Goal: Find specific page/section: Find specific page/section

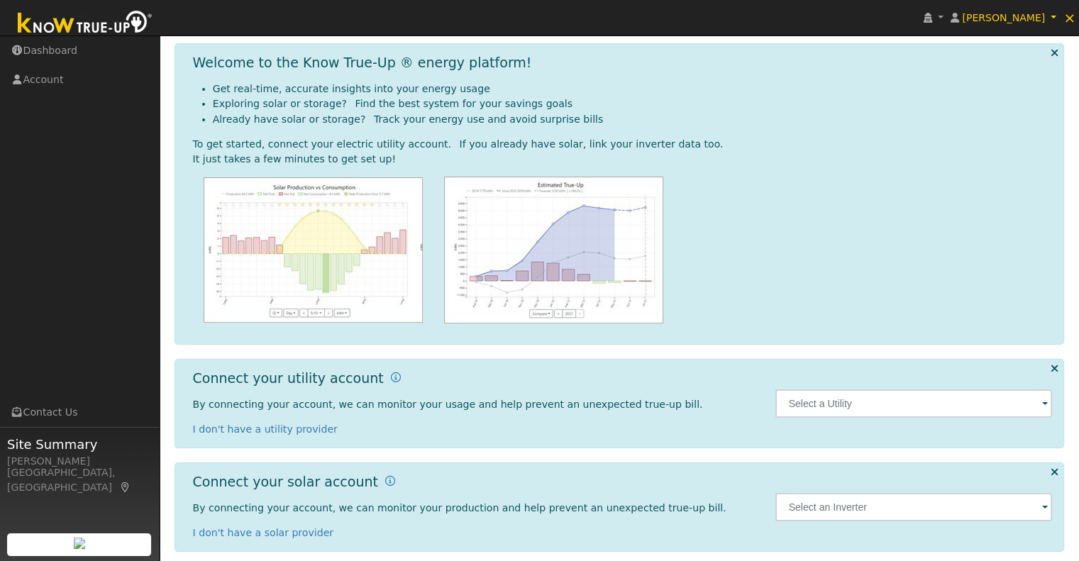
scroll to position [64, 0]
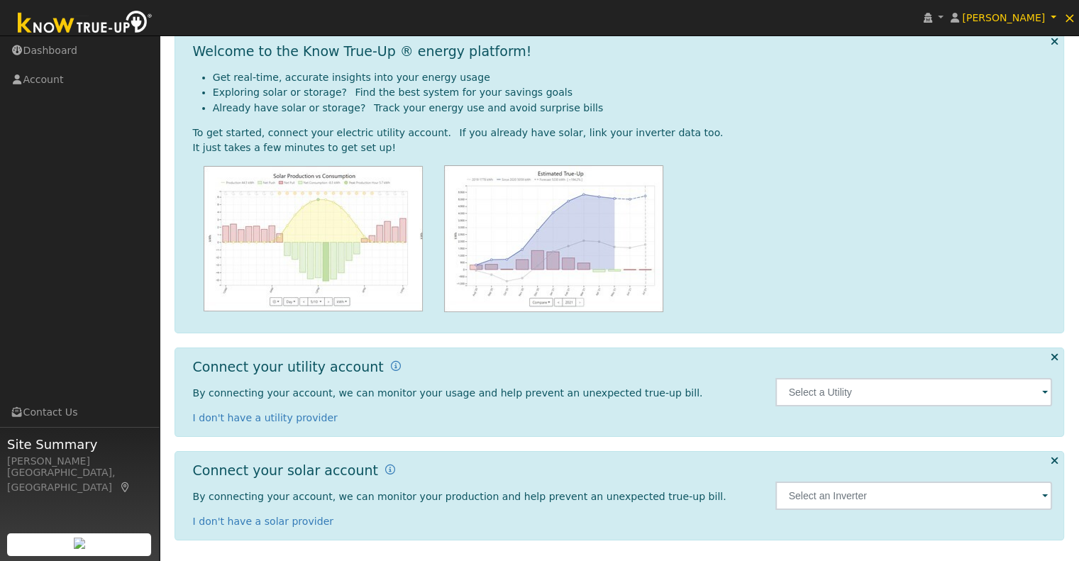
click at [1045, 392] on span at bounding box center [1045, 393] width 6 height 16
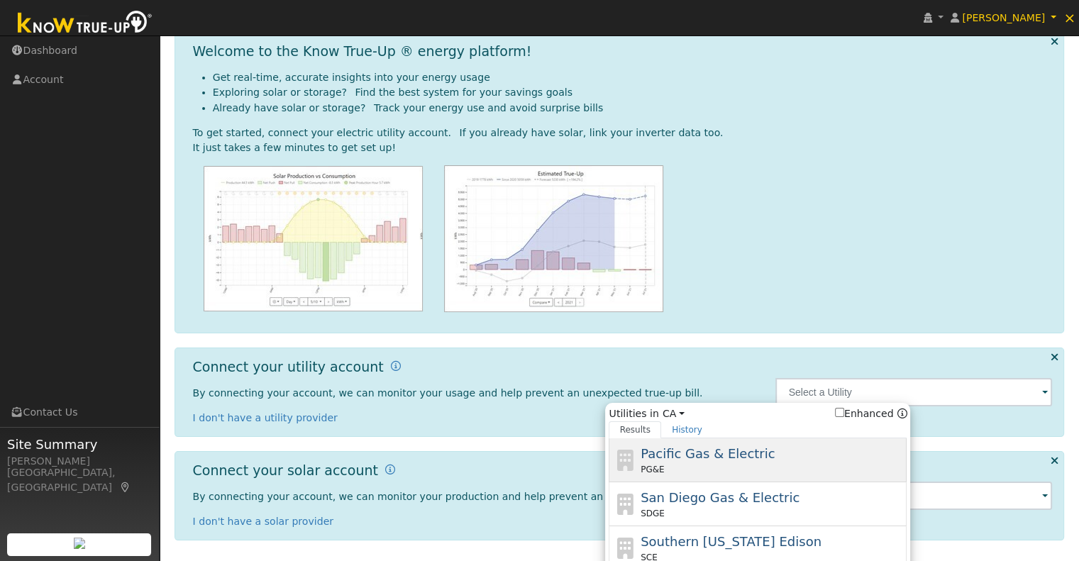
click at [789, 470] on div "PG&E" at bounding box center [771, 469] width 263 height 13
type input "PG&E"
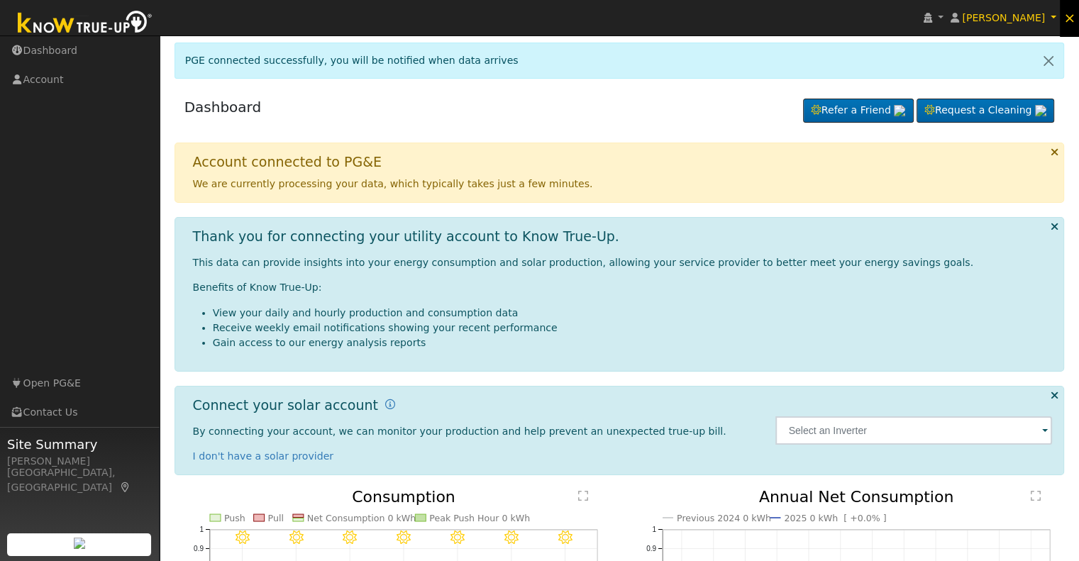
click at [1072, 21] on span "×" at bounding box center [1069, 17] width 12 height 17
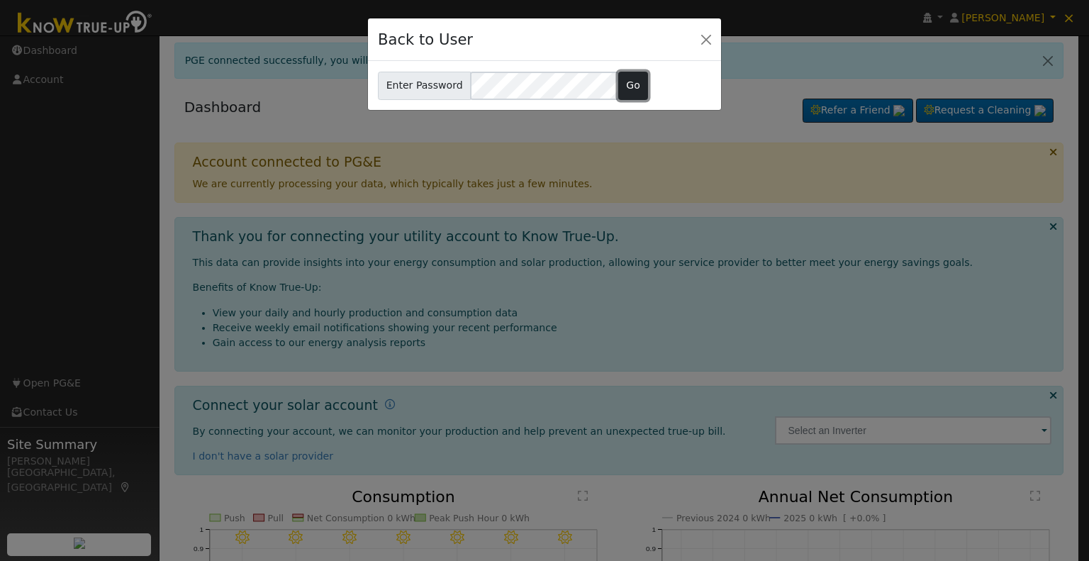
click at [622, 85] on button "Go" at bounding box center [633, 86] width 30 height 28
